Goal: Find specific page/section: Find specific page/section

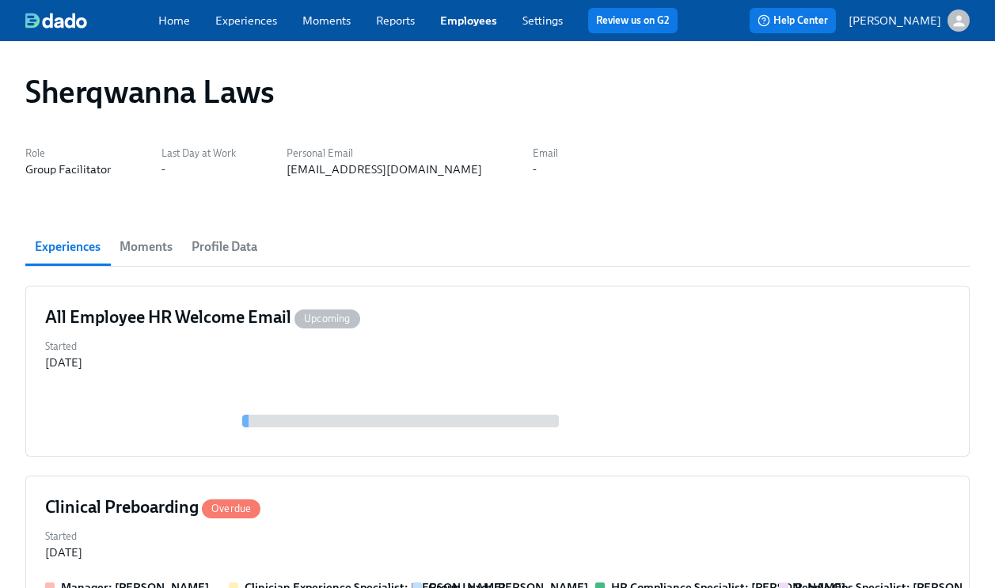
scroll to position [142, 0]
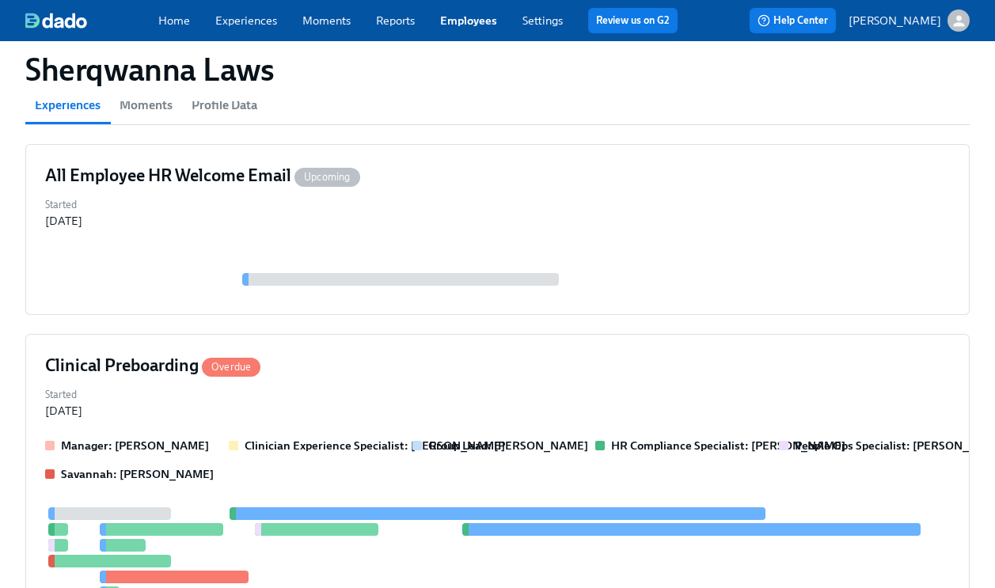
click at [488, 19] on link "Employees" at bounding box center [468, 20] width 57 height 14
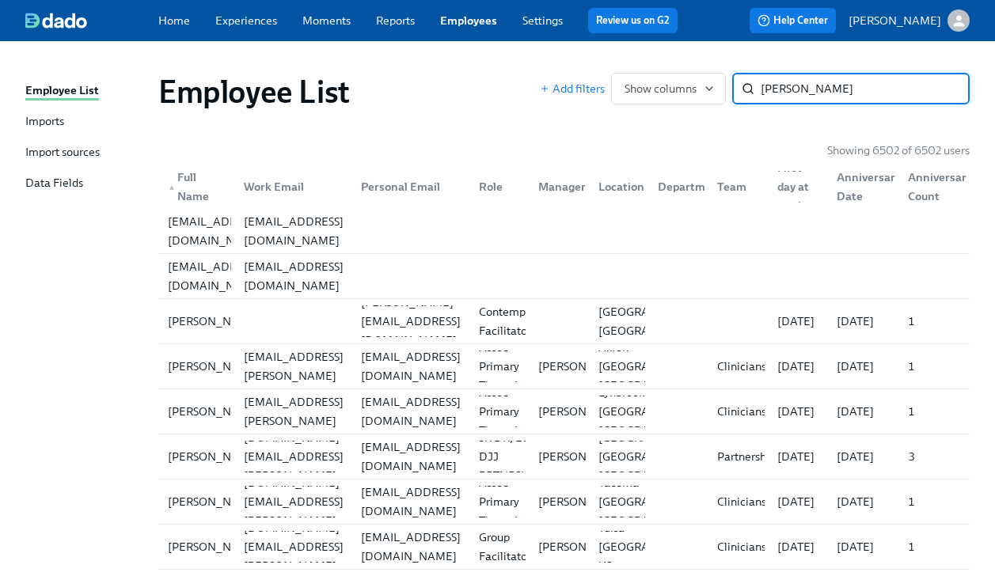
type input "[PERSON_NAME]"
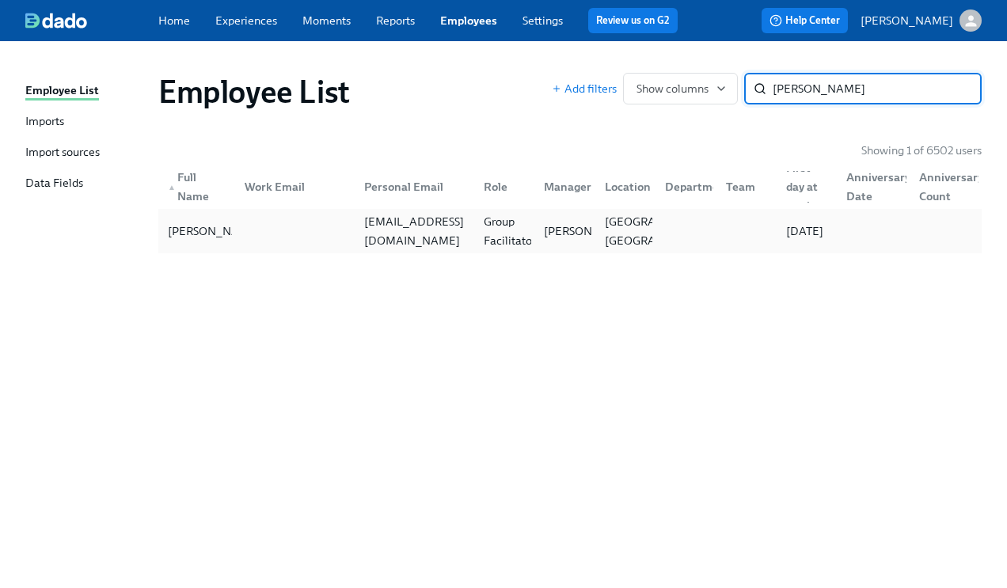
click at [340, 226] on div at bounding box center [292, 231] width 120 height 32
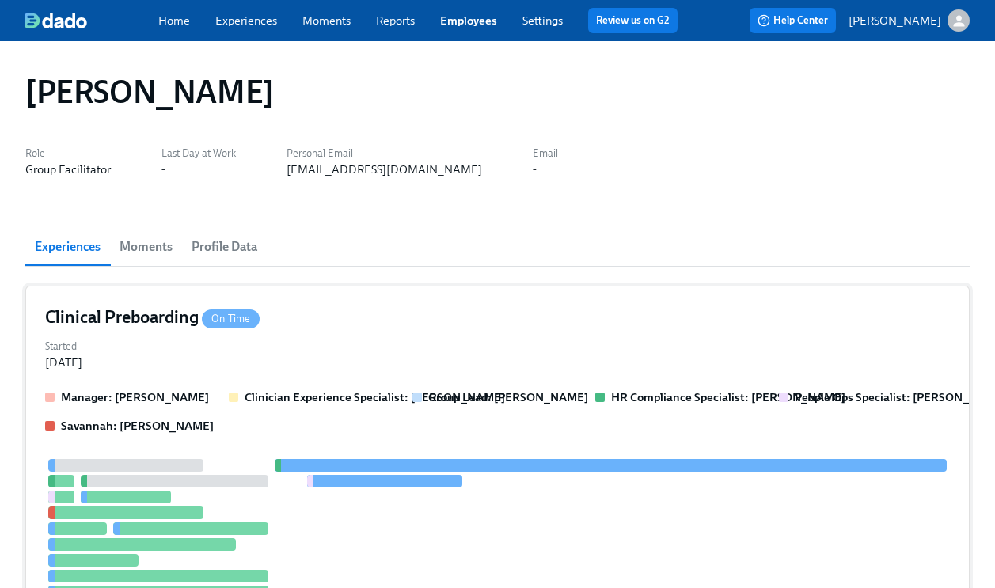
click at [523, 346] on div "Started [DATE]" at bounding box center [497, 353] width 905 height 35
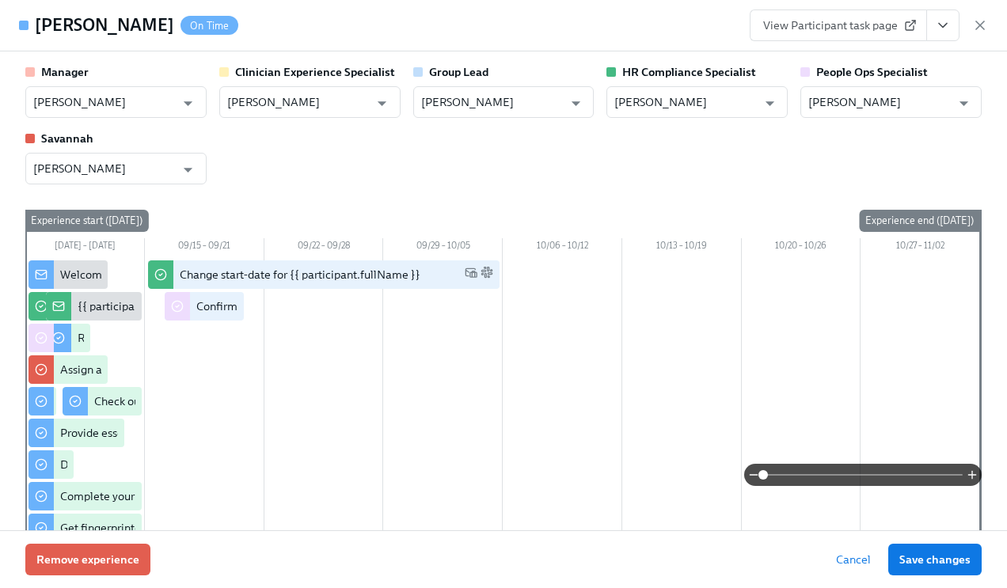
click at [945, 32] on icon "View task page" at bounding box center [943, 25] width 16 height 16
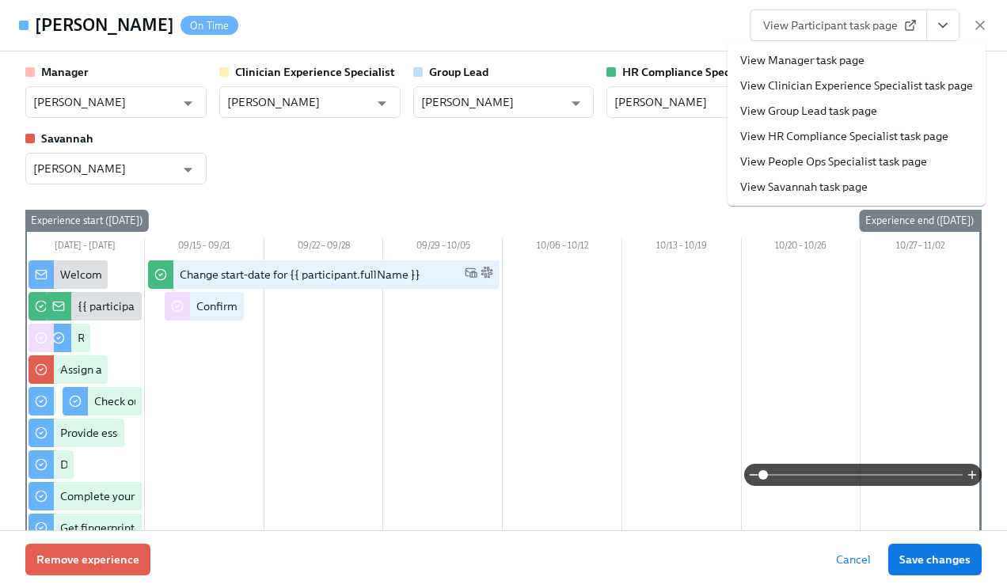
click at [855, 155] on link "View People Ops Specialist task page" at bounding box center [833, 162] width 187 height 16
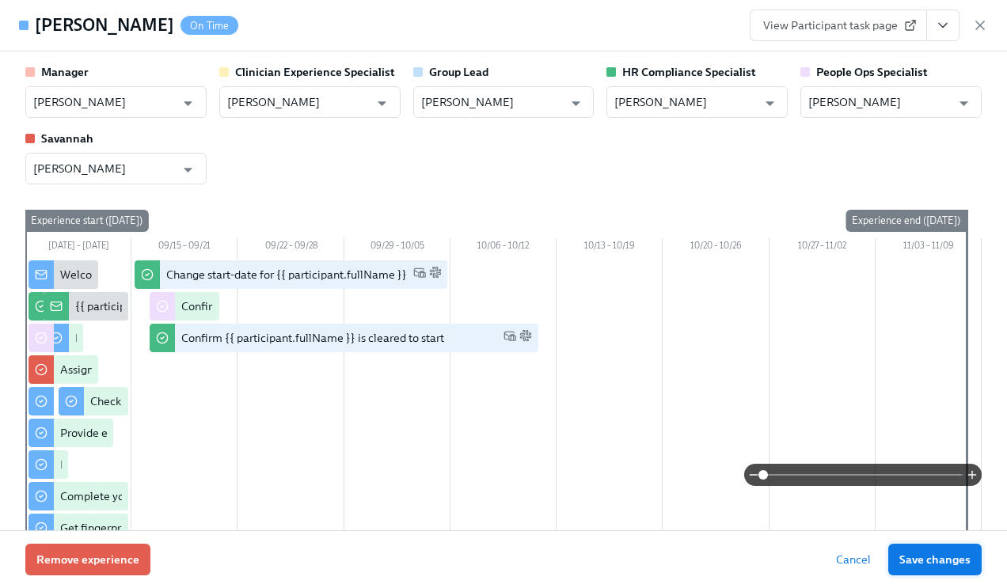
click at [915, 554] on span "Save changes" at bounding box center [934, 560] width 71 height 16
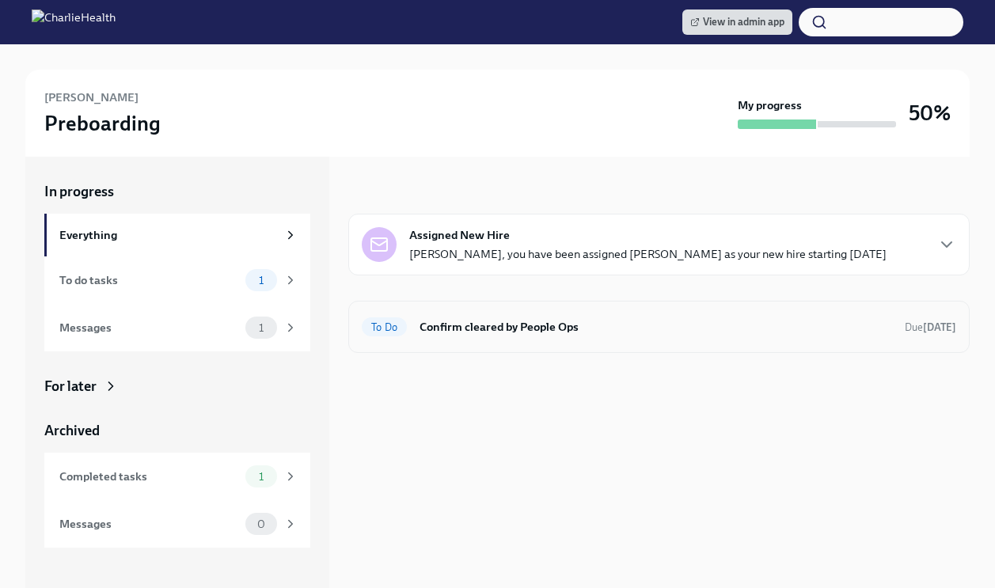
click at [477, 325] on h6 "Confirm cleared by People Ops" at bounding box center [655, 326] width 472 height 17
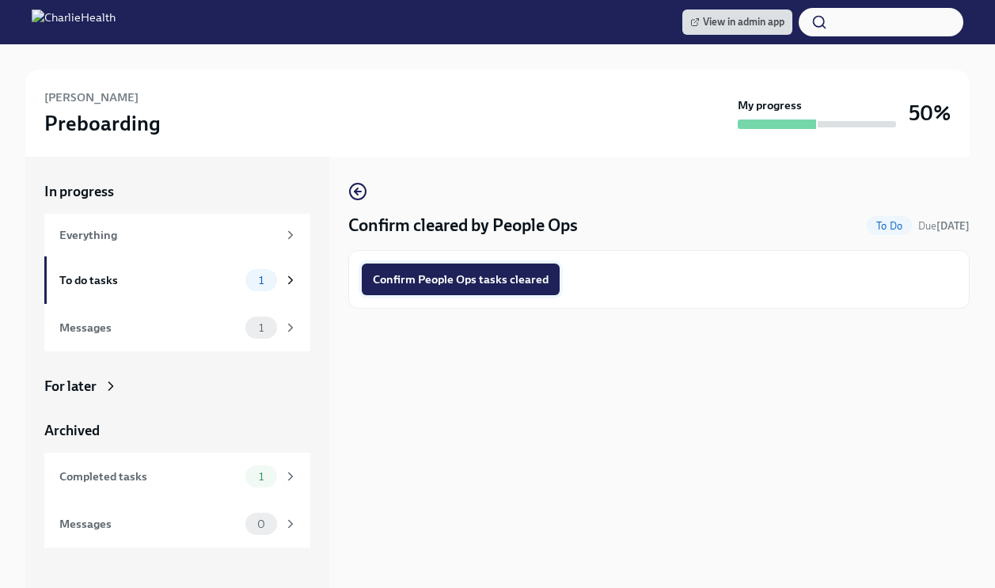
click at [428, 279] on span "Confirm People Ops tasks cleared" at bounding box center [461, 279] width 176 height 16
